Goal: Go to known website: Access a specific website the user already knows

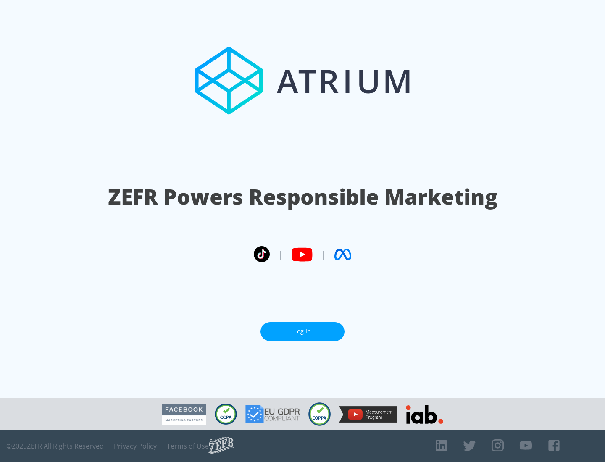
click at [302, 331] on link "Log In" at bounding box center [302, 331] width 84 height 19
